Goal: Navigation & Orientation: Find specific page/section

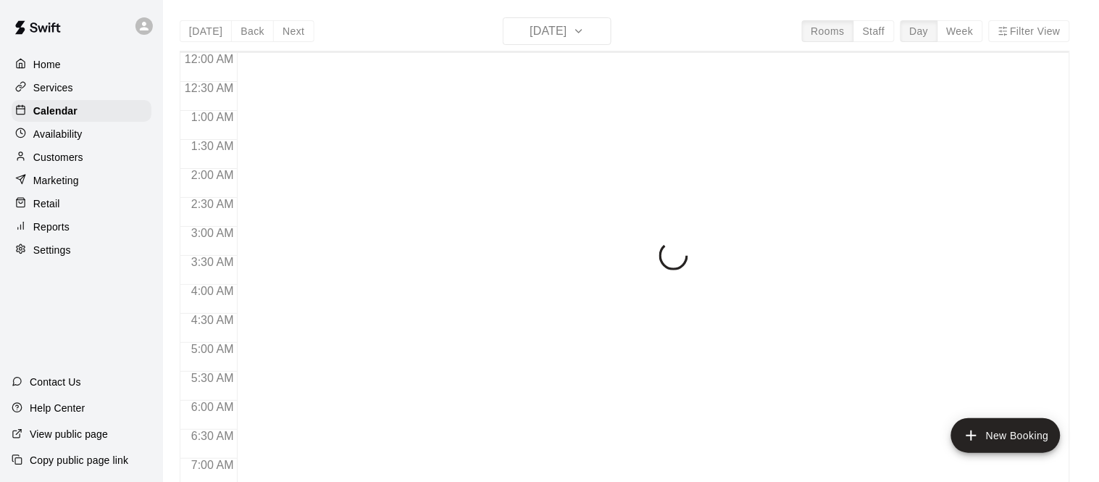
scroll to position [760, 0]
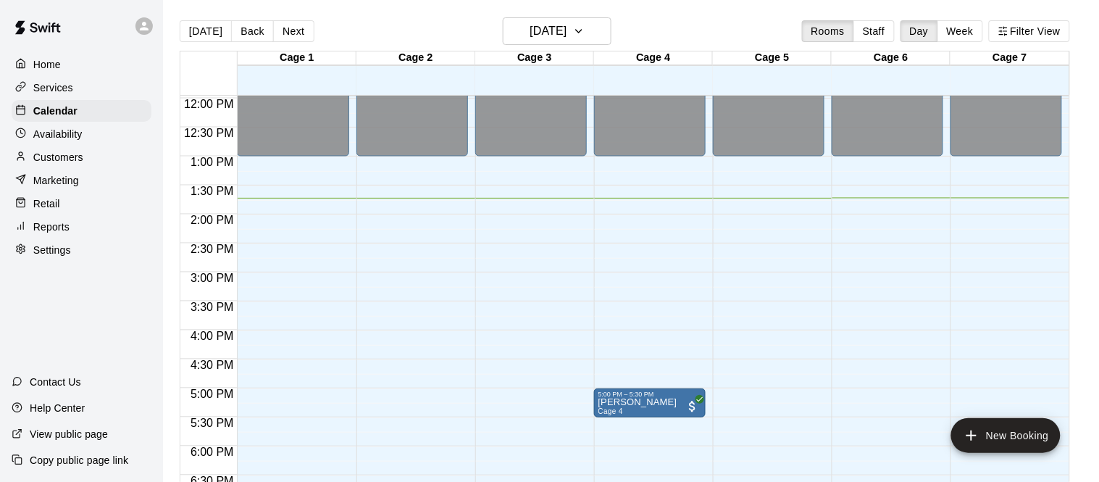
scroll to position [699, 0]
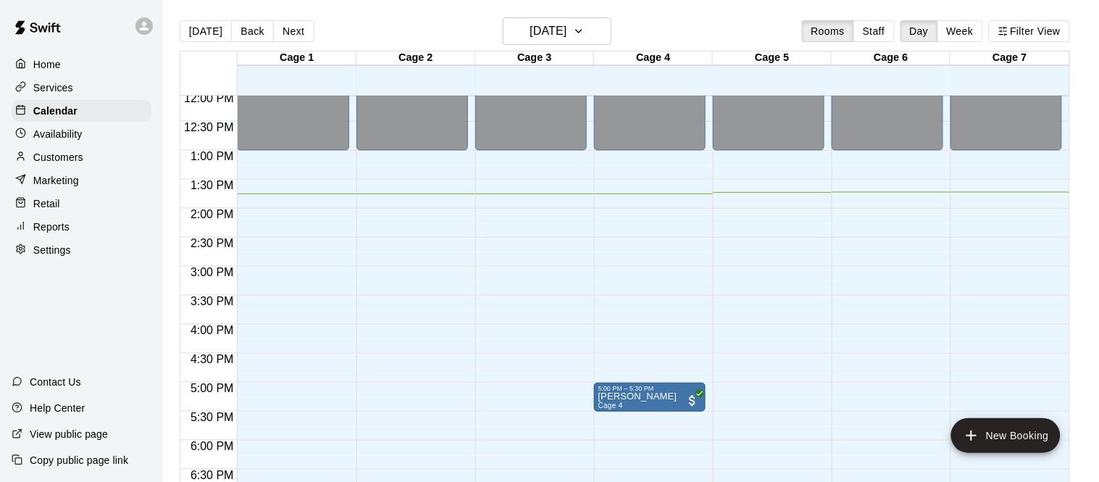
click at [58, 156] on p "Customers" at bounding box center [58, 157] width 50 height 14
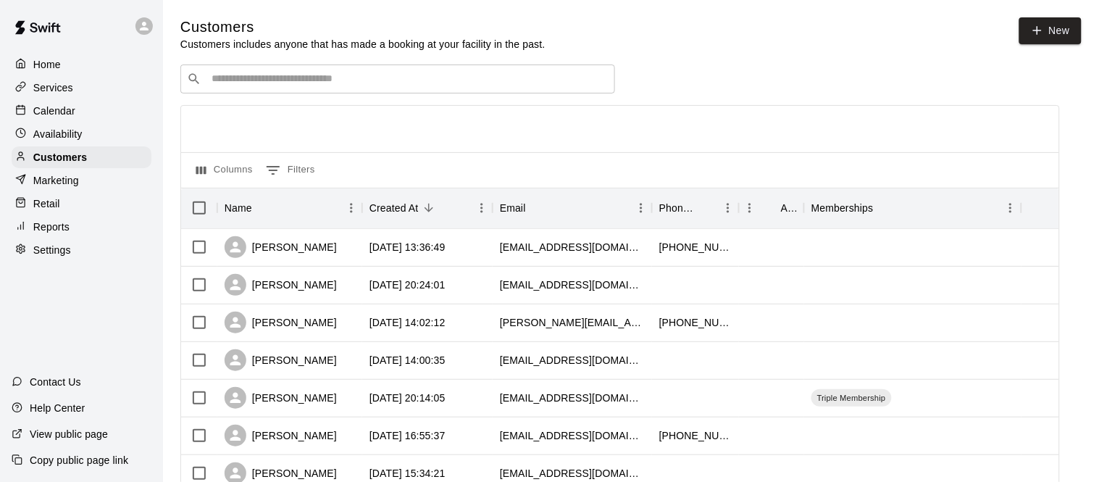
click at [63, 104] on p "Calendar" at bounding box center [54, 111] width 42 height 14
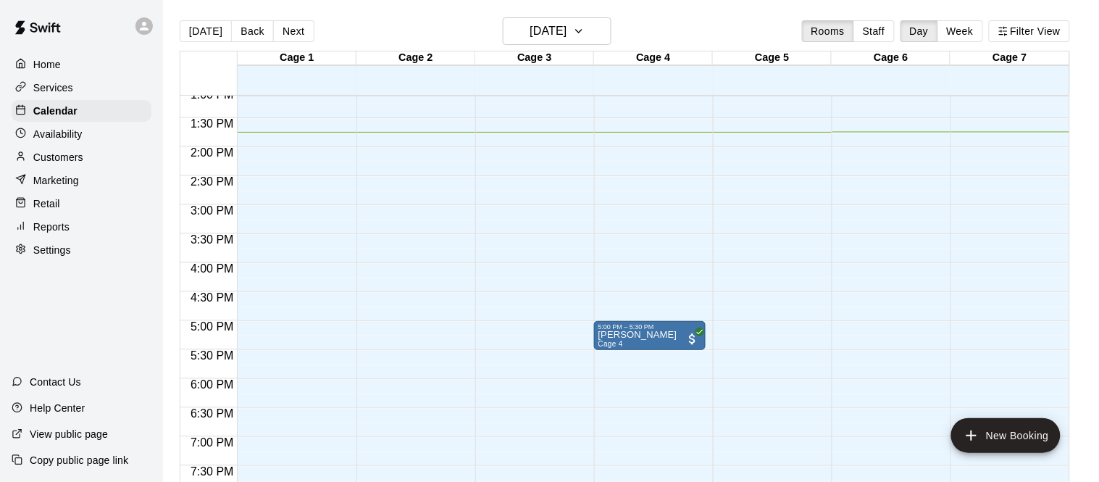
scroll to position [760, 0]
